Goal: Task Accomplishment & Management: Manage account settings

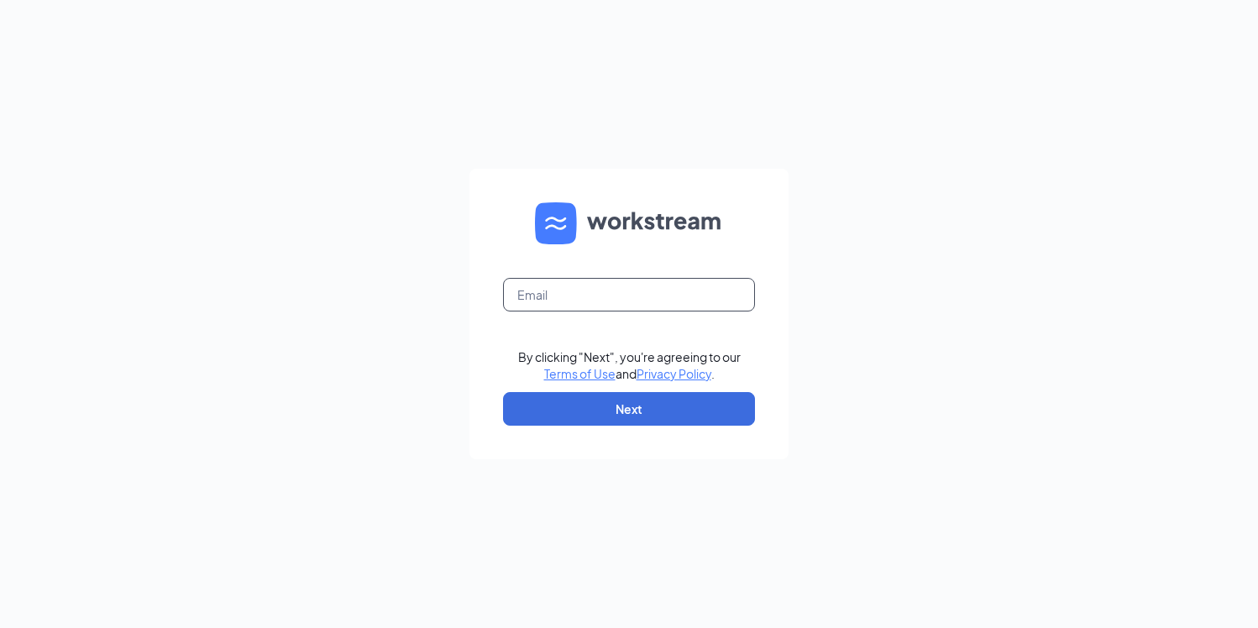
click at [676, 291] on input "text" at bounding box center [629, 295] width 252 height 34
type input "[PERSON_NAME].[PERSON_NAME]@hear"
type input "[PERSON_NAME][EMAIL_ADDRESS][PERSON_NAME][DOMAIN_NAME]"
click at [641, 408] on button "Next" at bounding box center [629, 409] width 252 height 34
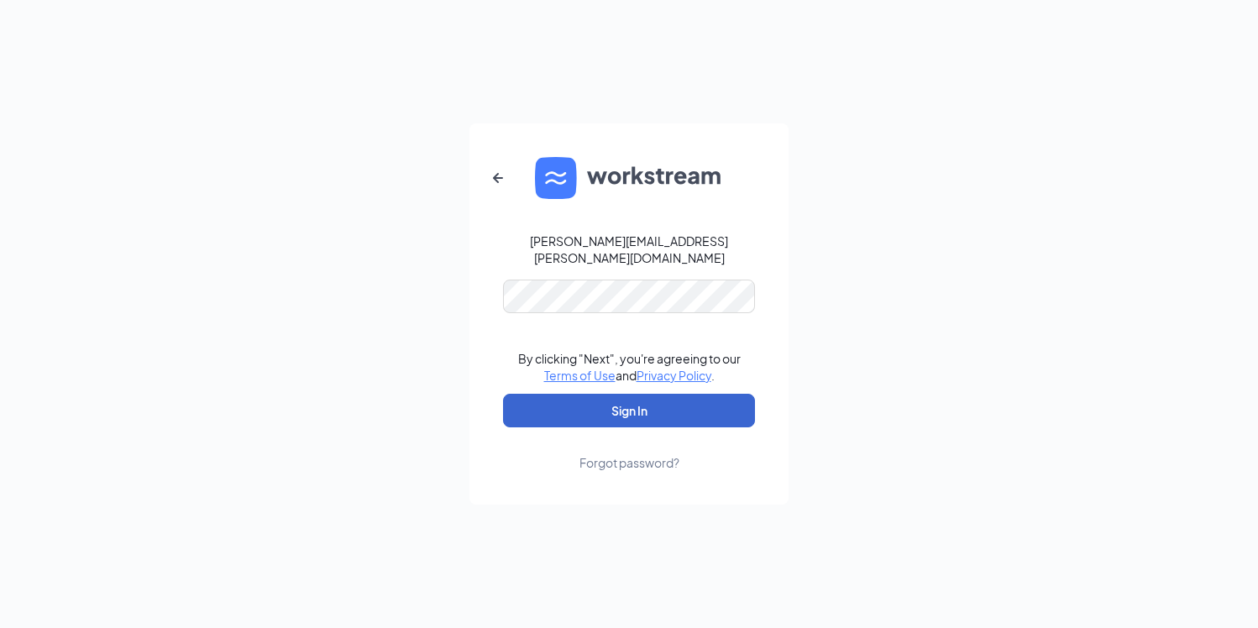
click at [650, 400] on button "Sign In" at bounding box center [629, 411] width 252 height 34
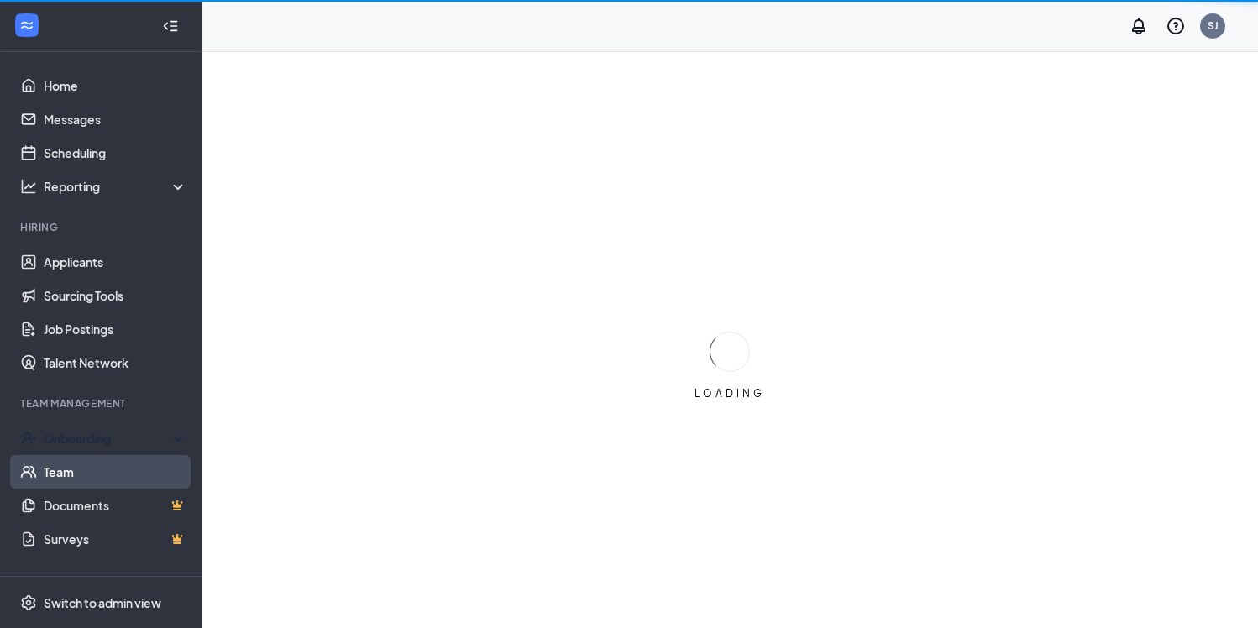
click at [79, 440] on div "Onboarding" at bounding box center [108, 438] width 129 height 17
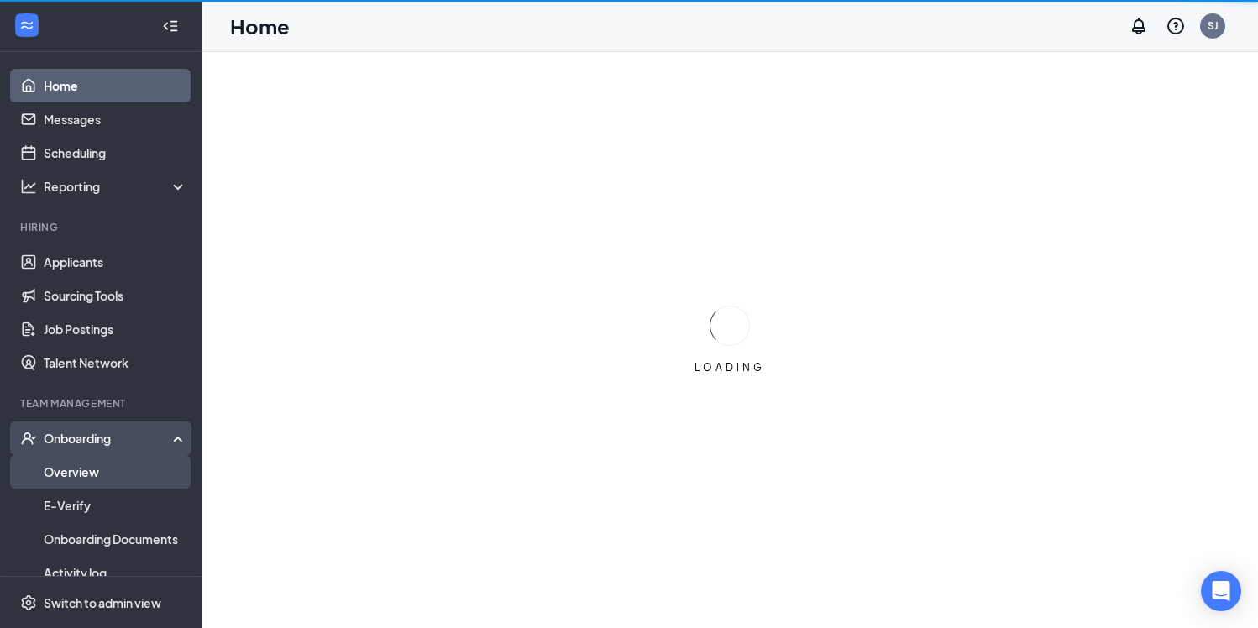
click at [84, 469] on link "Overview" at bounding box center [116, 472] width 144 height 34
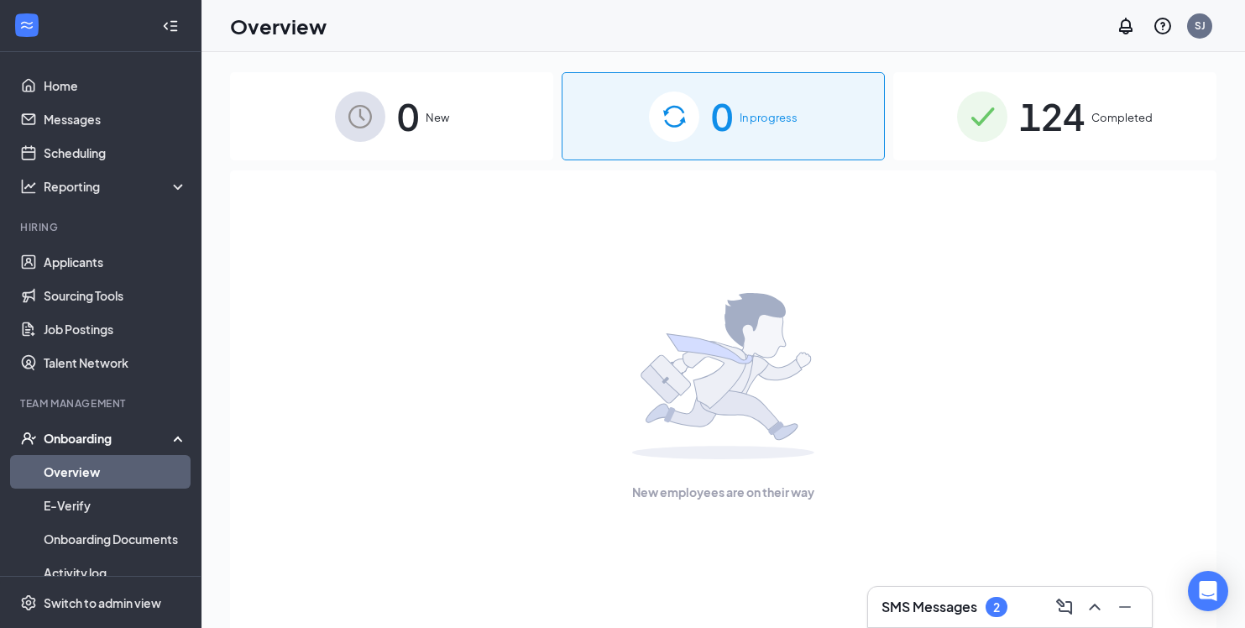
click at [1070, 119] on span "124" at bounding box center [1051, 116] width 65 height 58
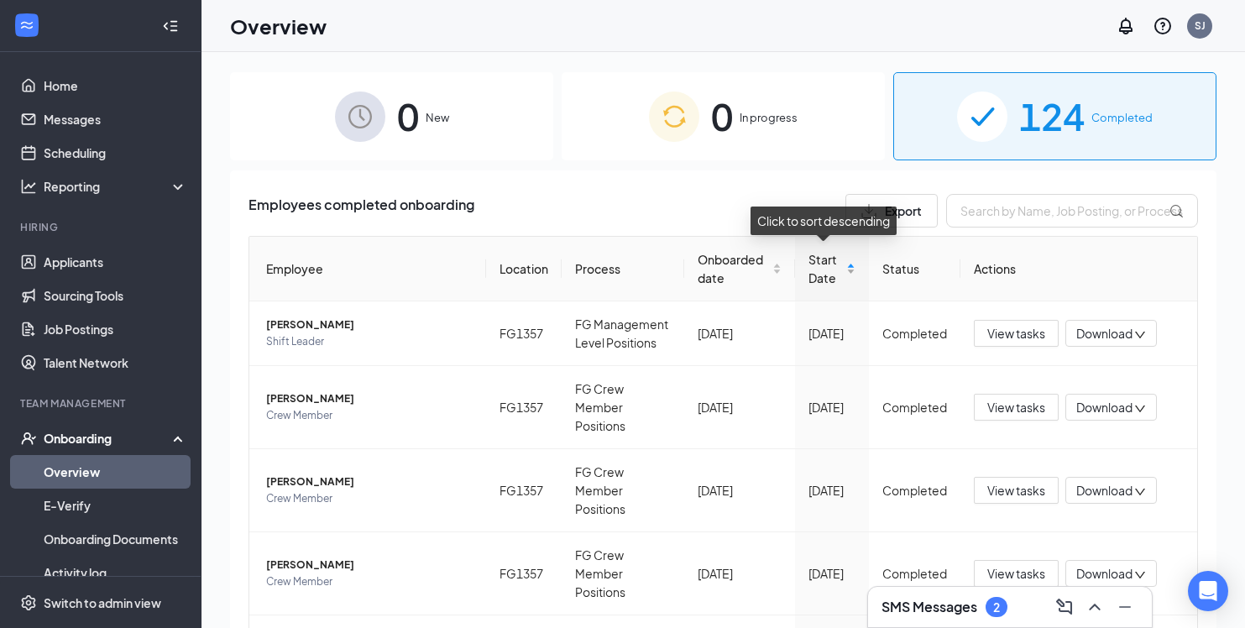
click at [846, 271] on div "Start Date" at bounding box center [832, 268] width 47 height 37
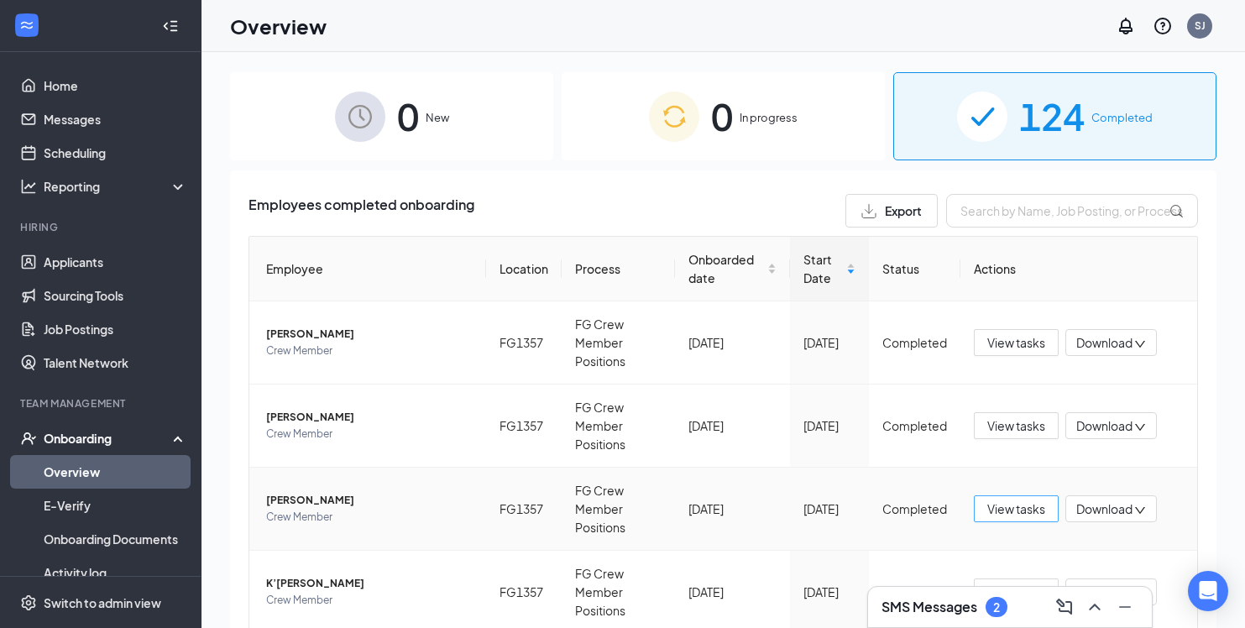
click at [991, 509] on span "View tasks" at bounding box center [1017, 509] width 58 height 18
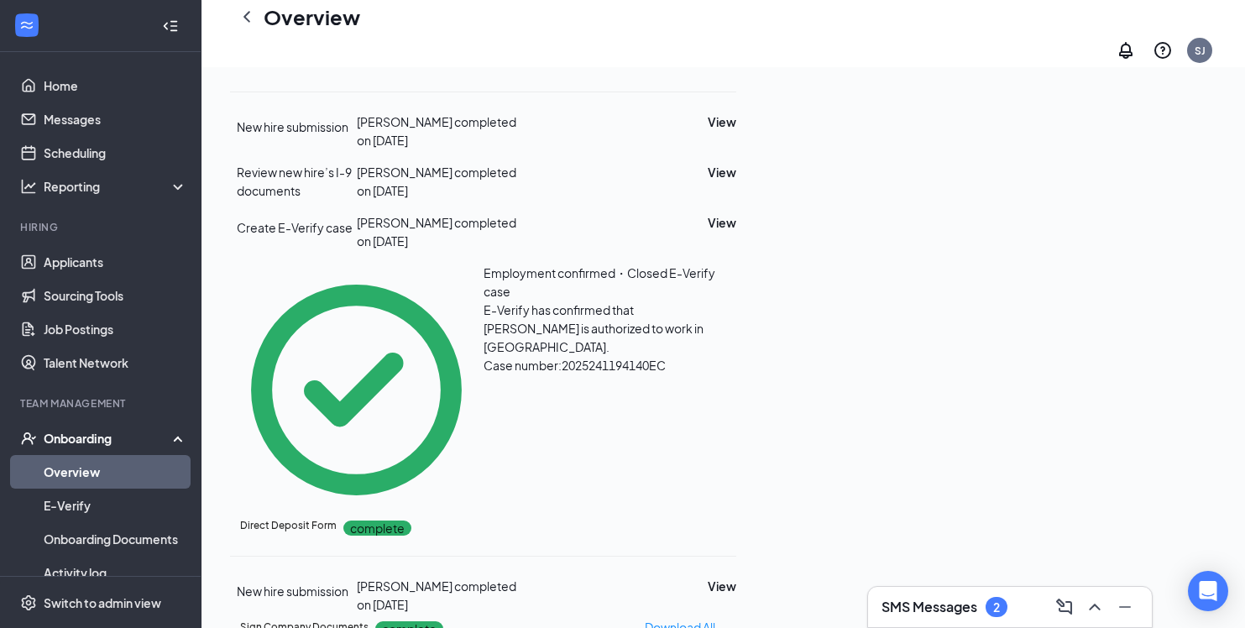
scroll to position [706, 0]
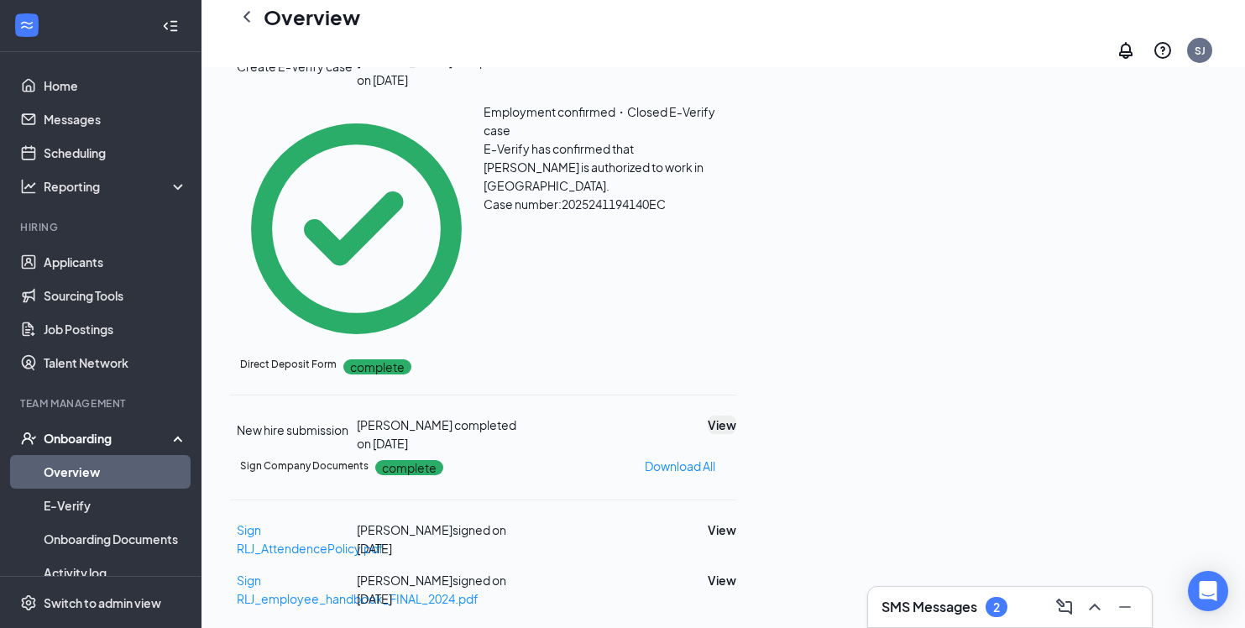
click at [736, 416] on button "View" at bounding box center [722, 425] width 29 height 18
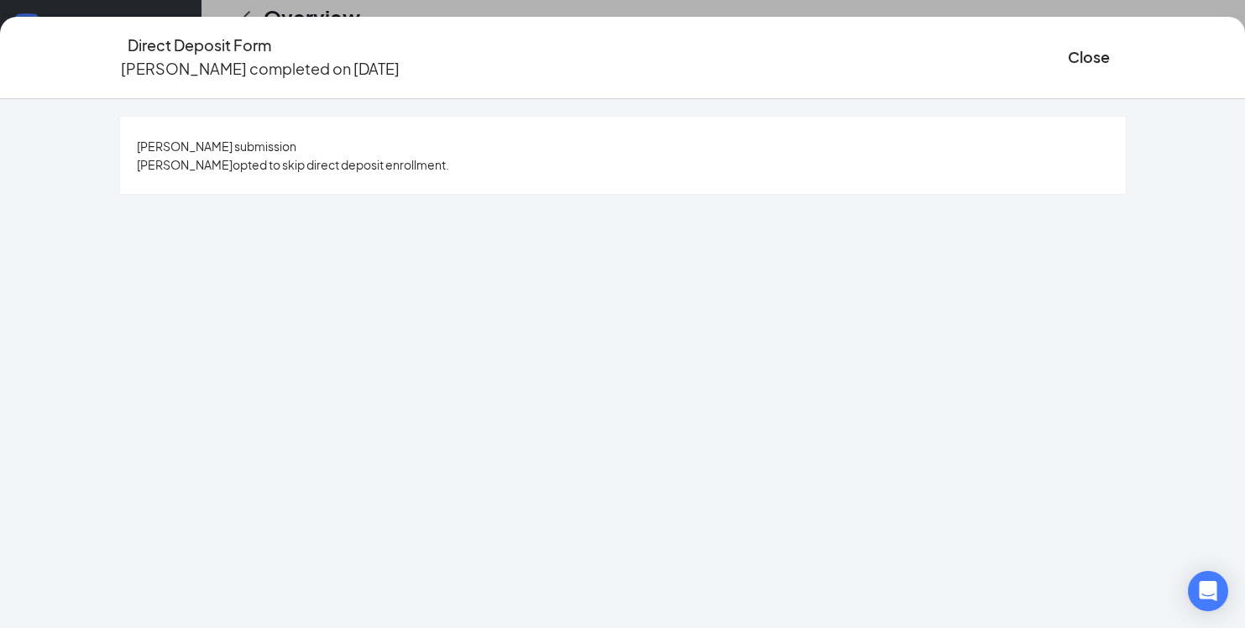
click at [1127, 57] on icon "Ellipses" at bounding box center [1127, 57] width 0 height 0
click at [1138, 192] on span "Restart" at bounding box center [1149, 201] width 40 height 18
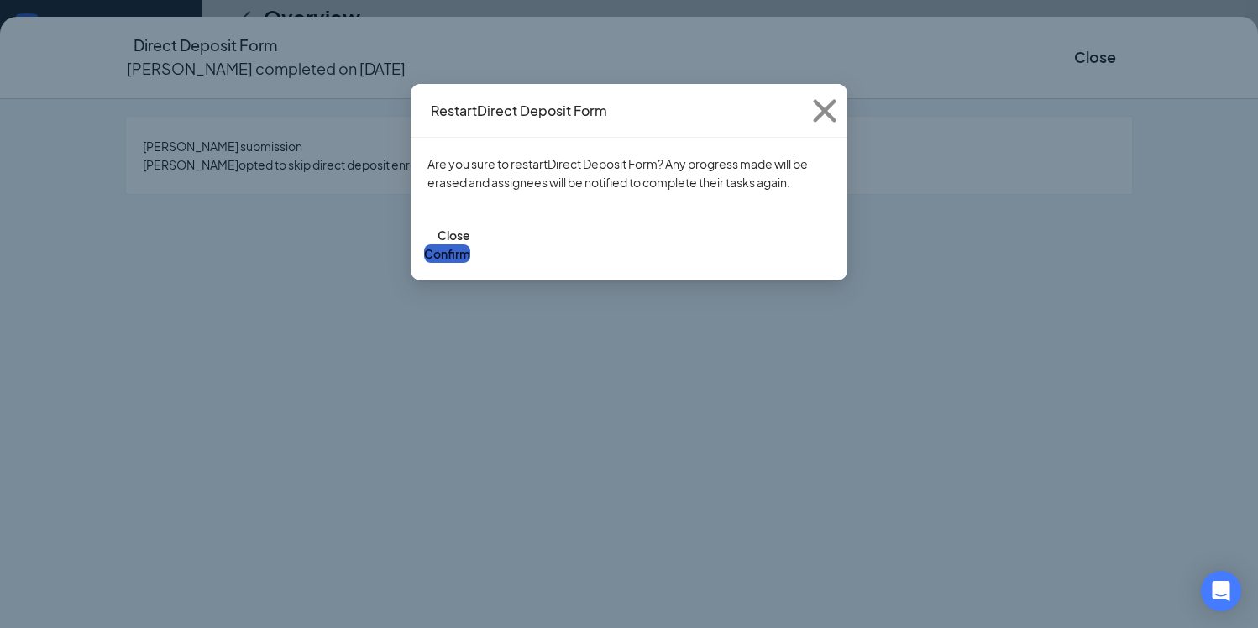
click at [470, 244] on button "Confirm" at bounding box center [447, 253] width 46 height 18
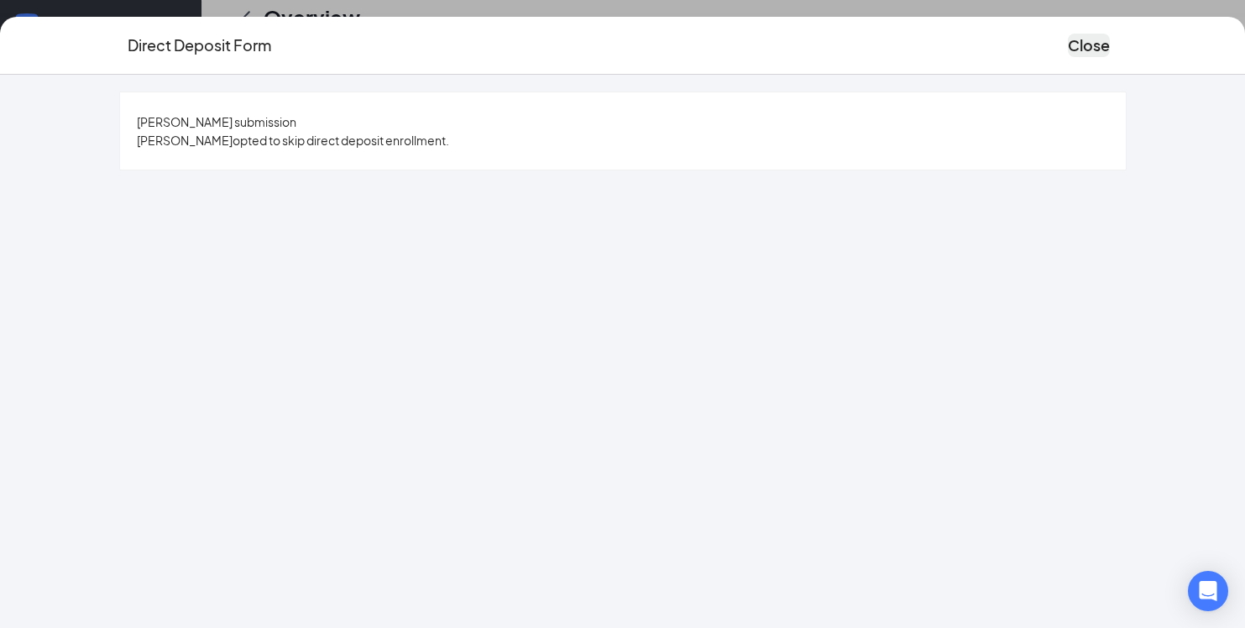
click at [1075, 45] on button "Close" at bounding box center [1089, 46] width 42 height 24
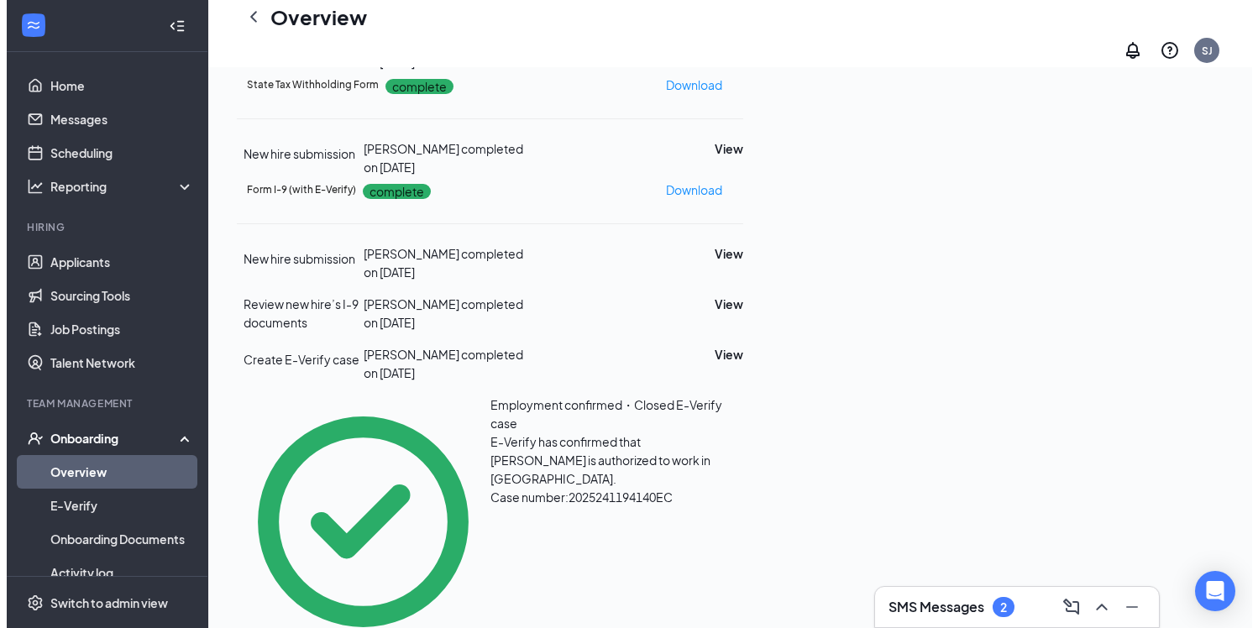
scroll to position [0, 0]
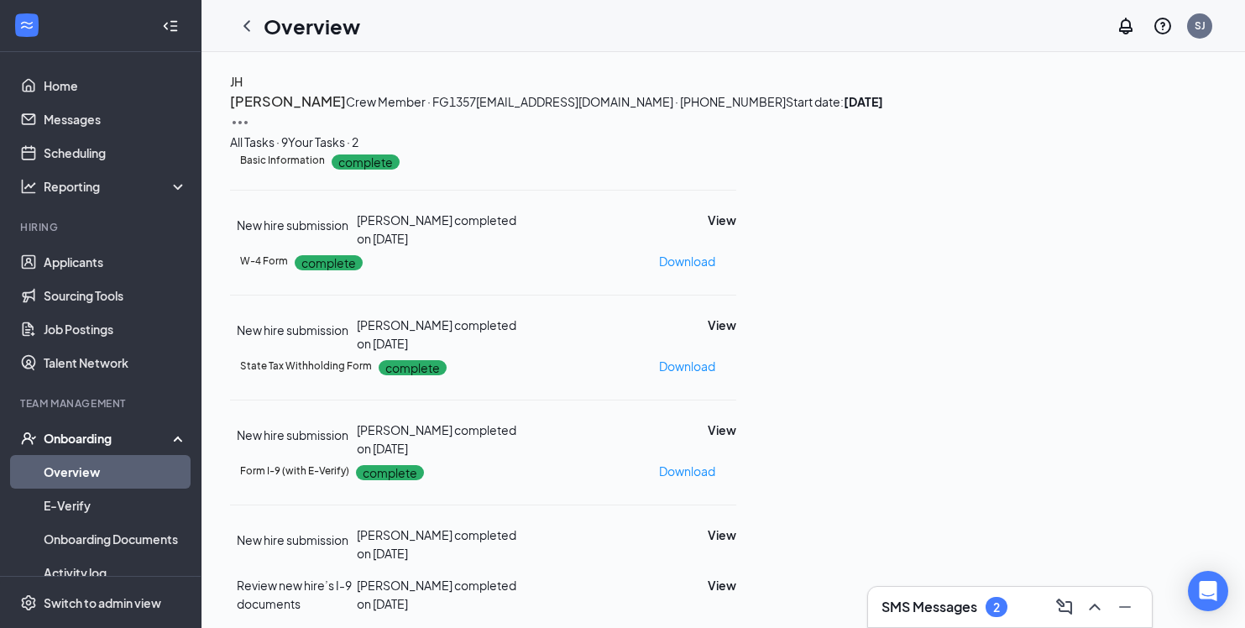
click at [250, 113] on img at bounding box center [240, 123] width 20 height 20
drag, startPoint x: 888, startPoint y: 288, endPoint x: 889, endPoint y: 267, distance: 21.1
click at [888, 151] on div "All Tasks · 9 Your Tasks · 2" at bounding box center [723, 142] width 987 height 18
click at [346, 113] on h3 "[PERSON_NAME]" at bounding box center [288, 102] width 116 height 22
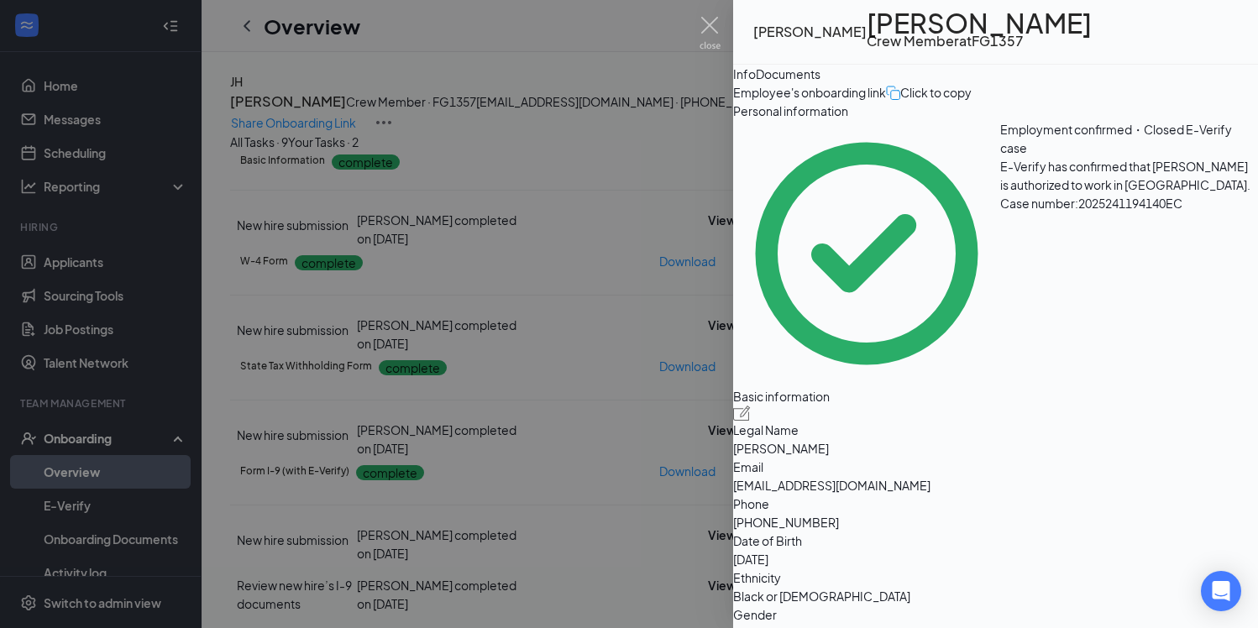
click at [972, 102] on div "Click to copy" at bounding box center [929, 92] width 86 height 18
click at [1092, 32] on icon "ExternalLink" at bounding box center [1092, 32] width 0 height 0
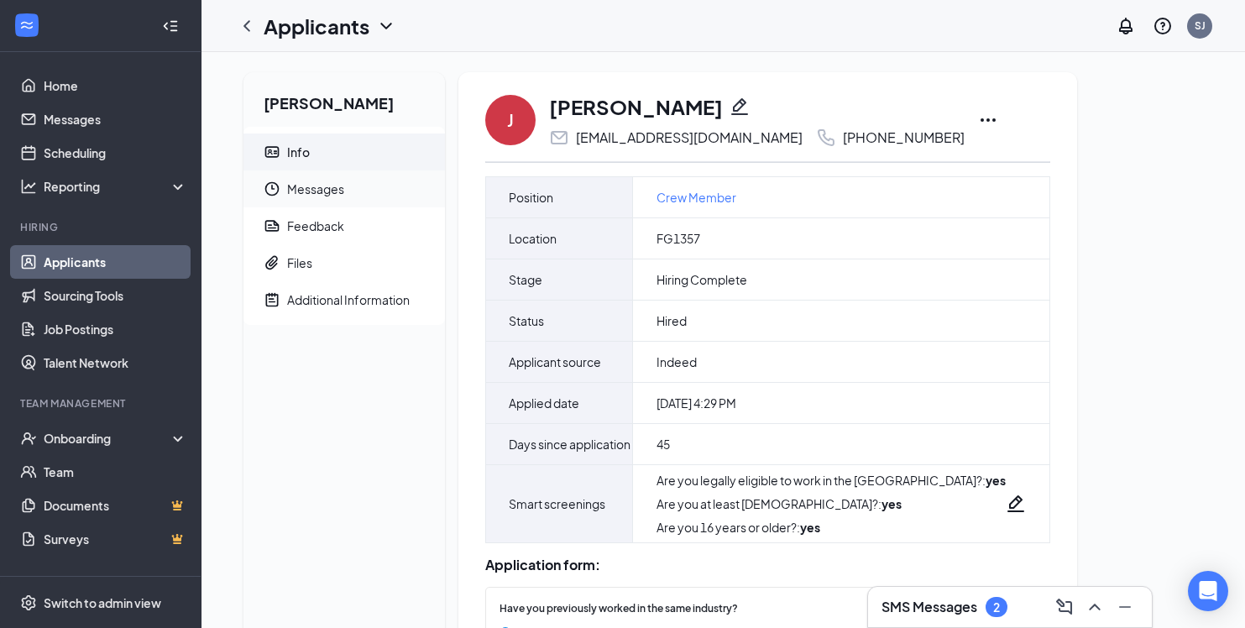
click at [322, 191] on span "Messages" at bounding box center [359, 188] width 144 height 37
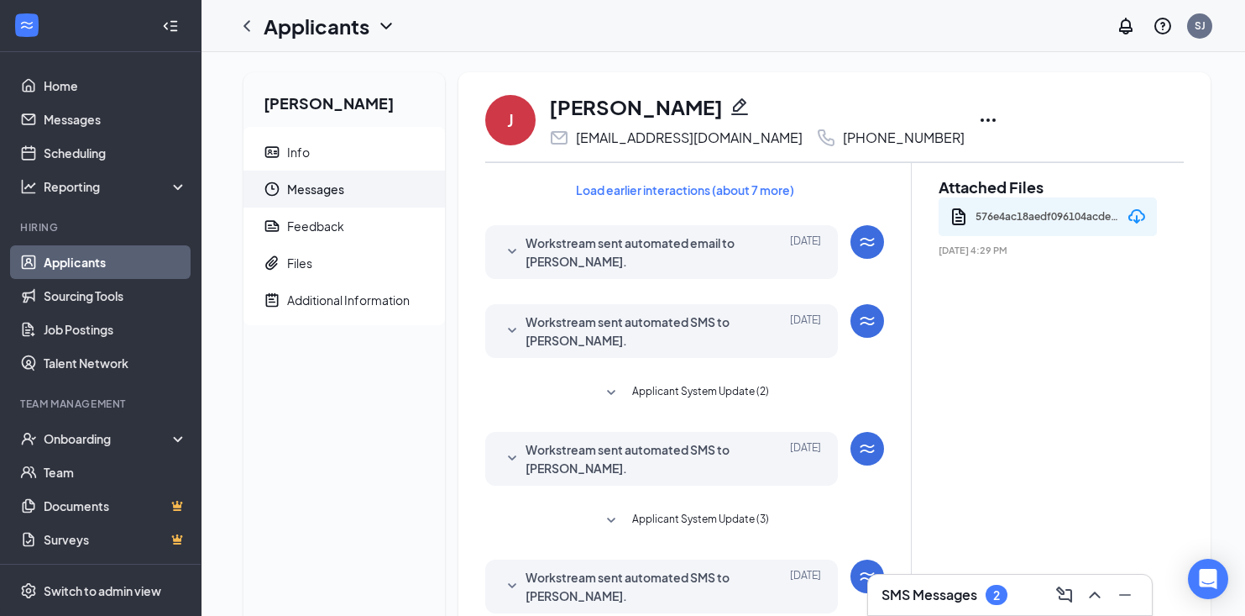
click at [614, 213] on div "Load earlier interactions (about 7 more) Workstream sent automated email to Jus…" at bounding box center [684, 436] width 399 height 546
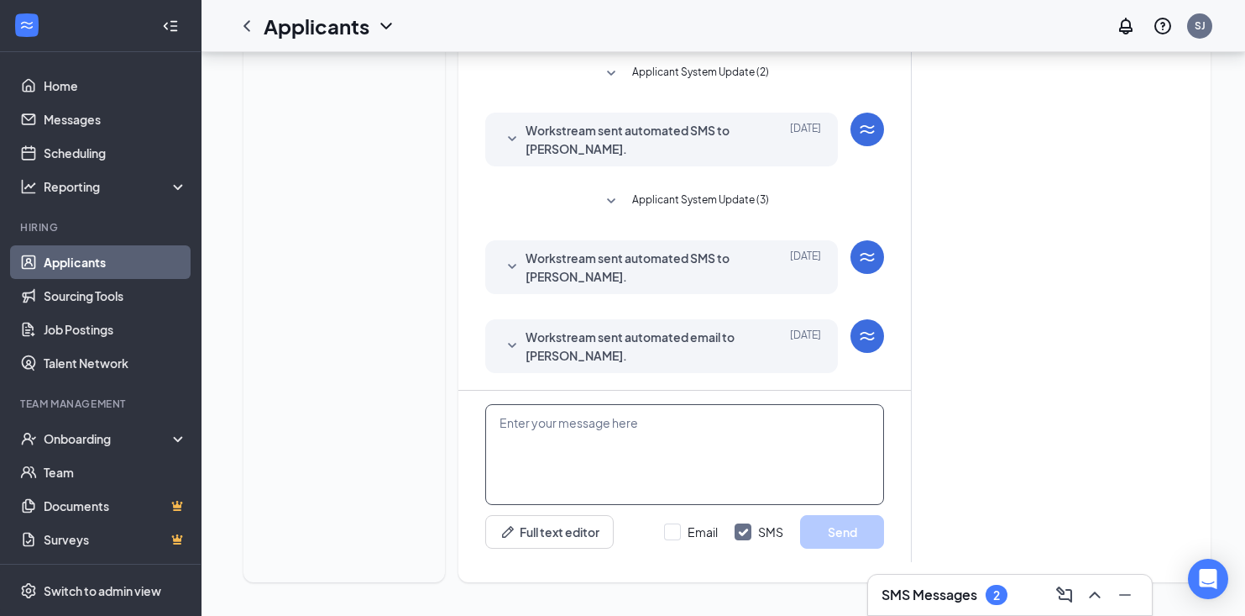
click at [682, 442] on textarea at bounding box center [684, 454] width 399 height 101
paste textarea "https://www.workstream.us/j/onboarding/ca9611bc/employee?locale=en"
type textarea "https://www.workstream.us/j/onboarding/ca9611bc/employee?locale=en"
click at [675, 526] on div at bounding box center [672, 531] width 17 height 17
click at [675, 526] on input "Email" at bounding box center [691, 531] width 54 height 17
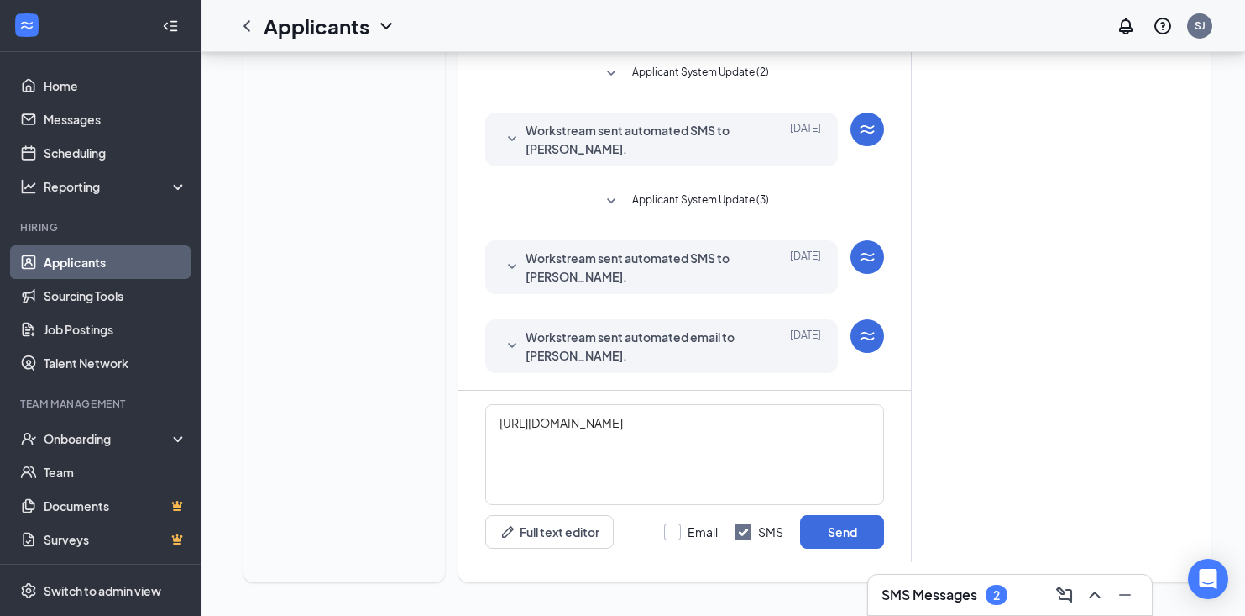
checkbox input "true"
click at [843, 525] on button "Send" at bounding box center [842, 532] width 84 height 34
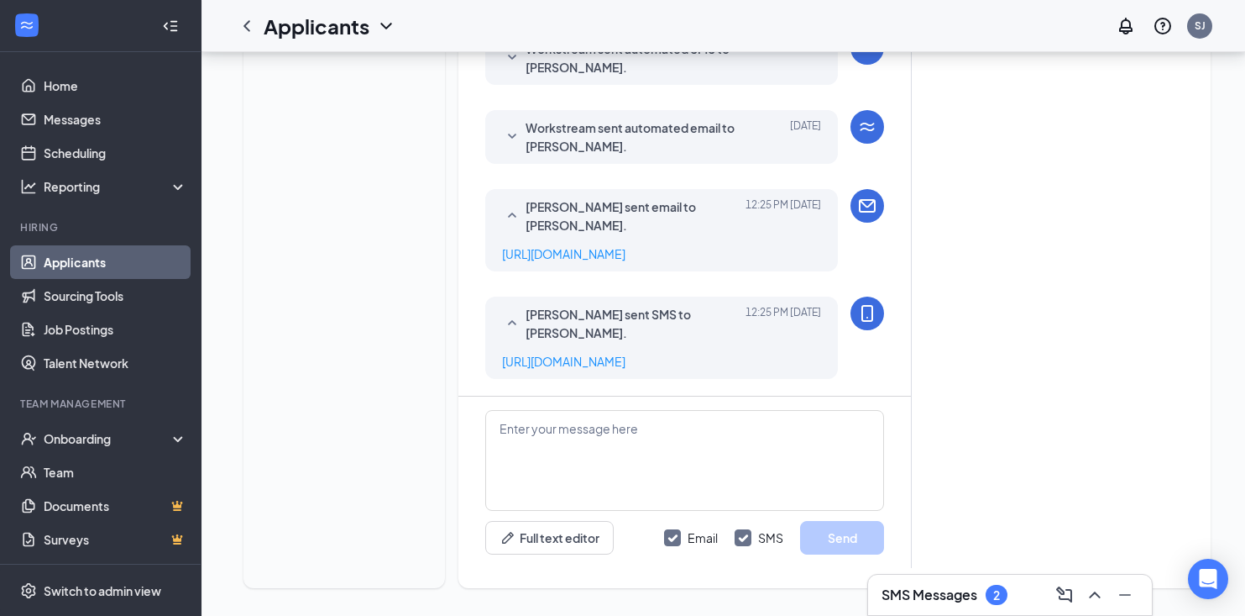
scroll to position [571, 0]
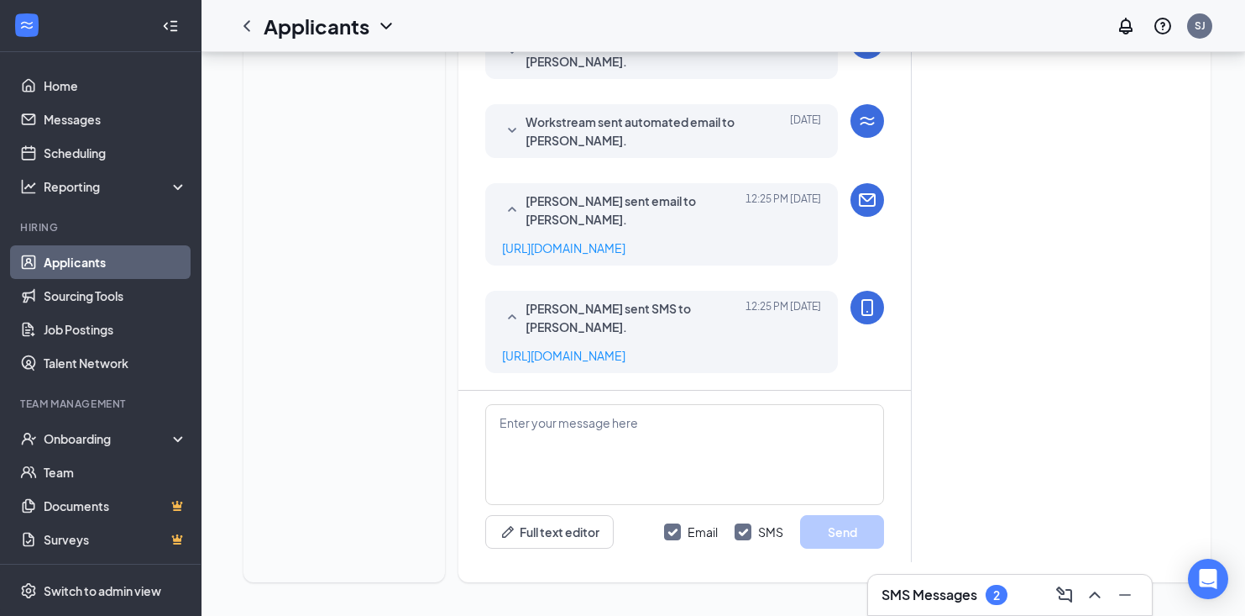
click at [932, 590] on h3 "SMS Messages" at bounding box center [930, 594] width 96 height 18
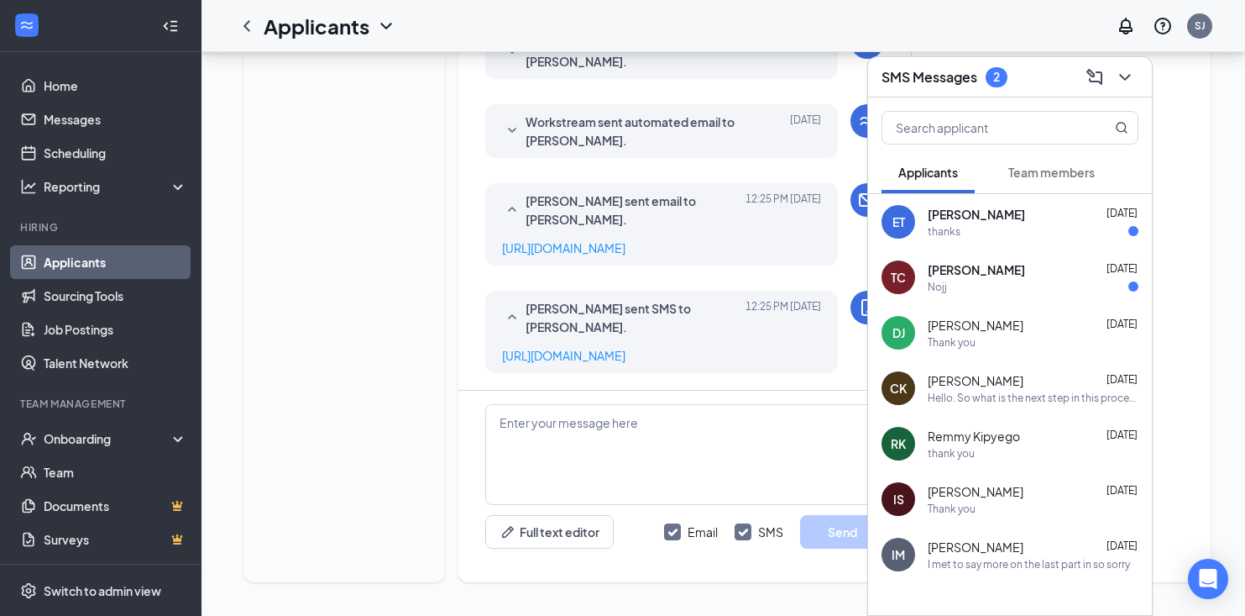
click at [1049, 289] on div "Nojj" at bounding box center [1033, 287] width 211 height 14
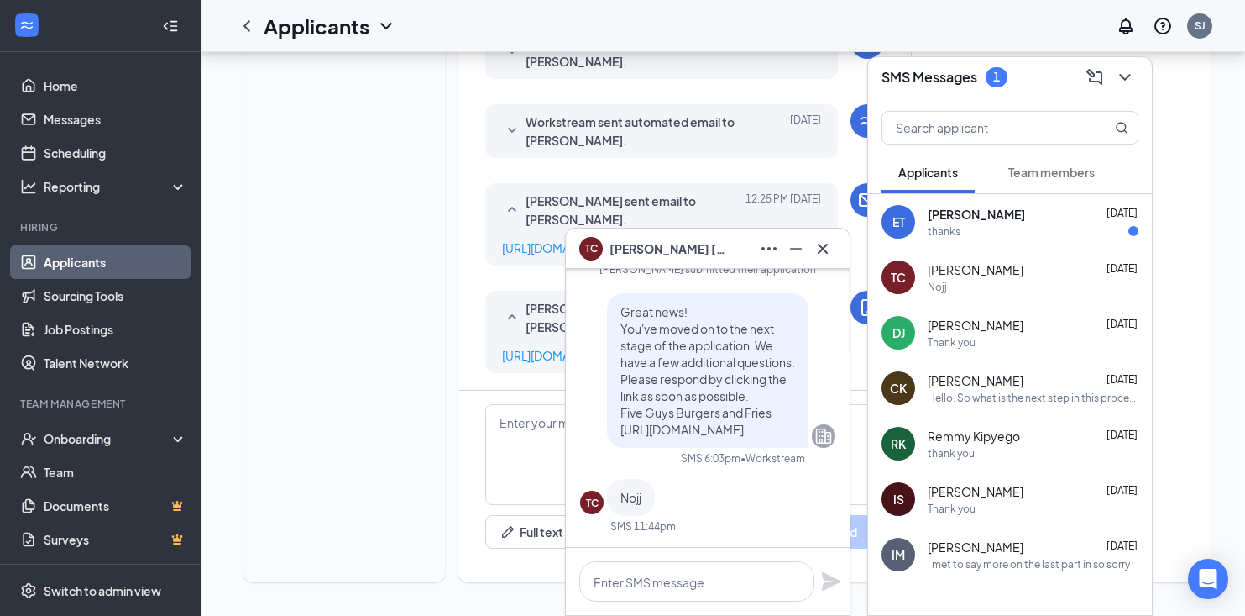
click at [995, 234] on div "thanks" at bounding box center [1033, 231] width 211 height 14
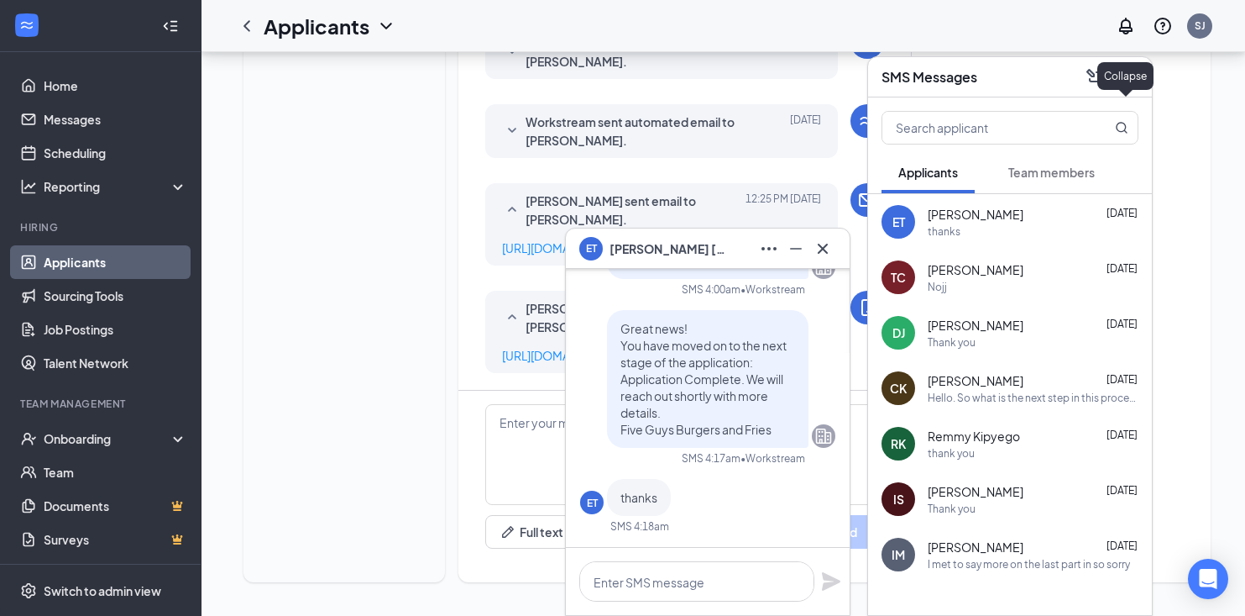
click at [1122, 76] on icon "ChevronDown" at bounding box center [1124, 77] width 11 height 7
